Goal: Task Accomplishment & Management: Manage account settings

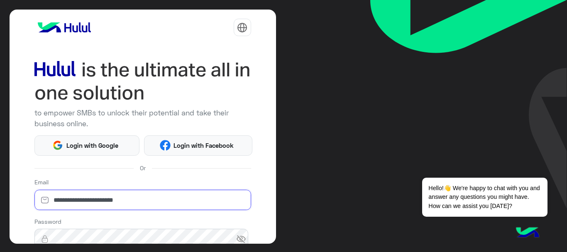
click at [170, 198] on input "**********" at bounding box center [142, 200] width 217 height 21
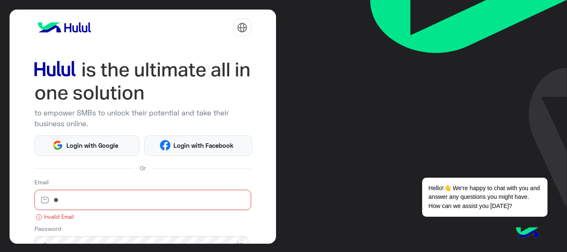
type input "*"
click at [264, 225] on div "to empower SMBs to unlock their potential and take their business online. Login…" at bounding box center [143, 127] width 267 height 235
click at [218, 201] on input "email" at bounding box center [142, 200] width 217 height 21
type input "*"
click at [254, 214] on div "to empower SMBs to unlock their potential and take their business online. Login…" at bounding box center [143, 127] width 267 height 235
